Goal: Understand process/instructions

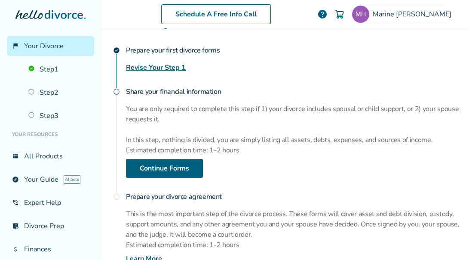
scroll to position [145, 0]
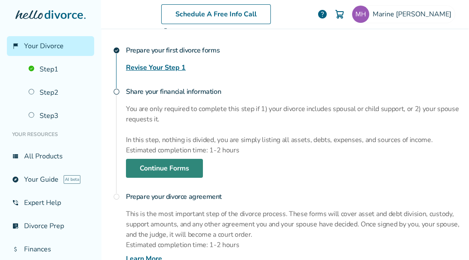
click at [165, 166] on link "Continue Forms" at bounding box center [164, 168] width 77 height 19
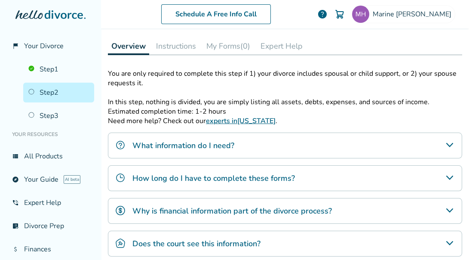
scroll to position [124, 0]
click at [197, 141] on h4 "What information do I need?" at bounding box center [183, 144] width 102 height 11
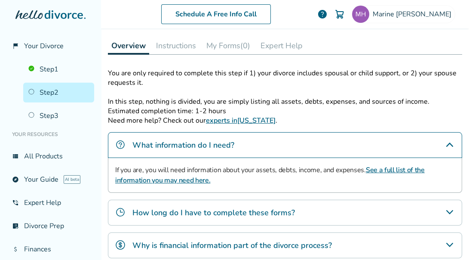
scroll to position [142, 0]
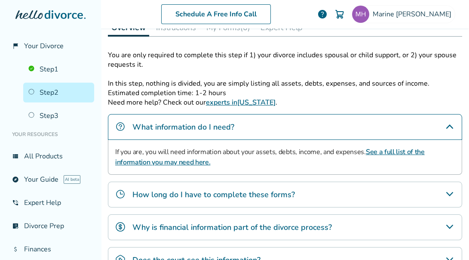
click at [379, 151] on link "See a full list of the information you may need here." at bounding box center [269, 157] width 309 height 20
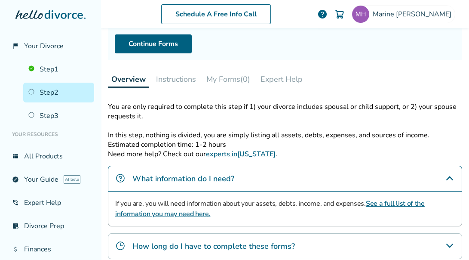
scroll to position [89, 0]
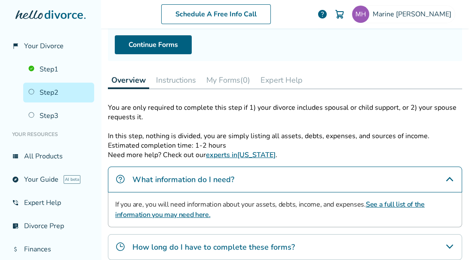
click at [107, 136] on div "Step 0 2 Share your financial information Fill out your forms Complete the ques…" at bounding box center [285, 158] width 368 height 439
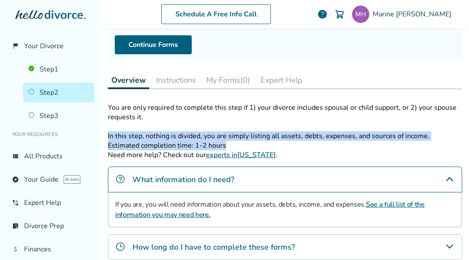
drag, startPoint x: 108, startPoint y: 136, endPoint x: 236, endPoint y: 141, distance: 128.6
click at [236, 141] on div "You are only required to complete this step if 1) your divorce includes spousal…" at bounding box center [285, 126] width 354 height 47
